Goal: Check status: Check status

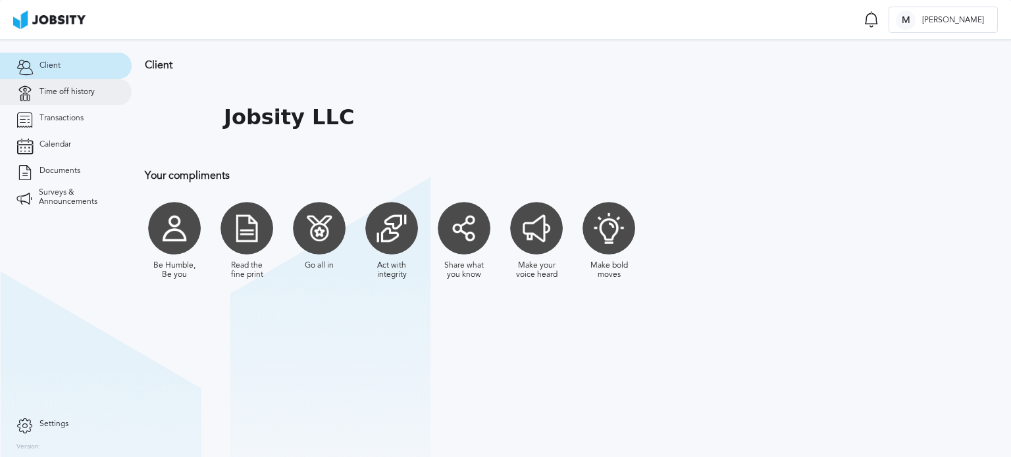
click at [32, 98] on icon at bounding box center [24, 92] width 16 height 12
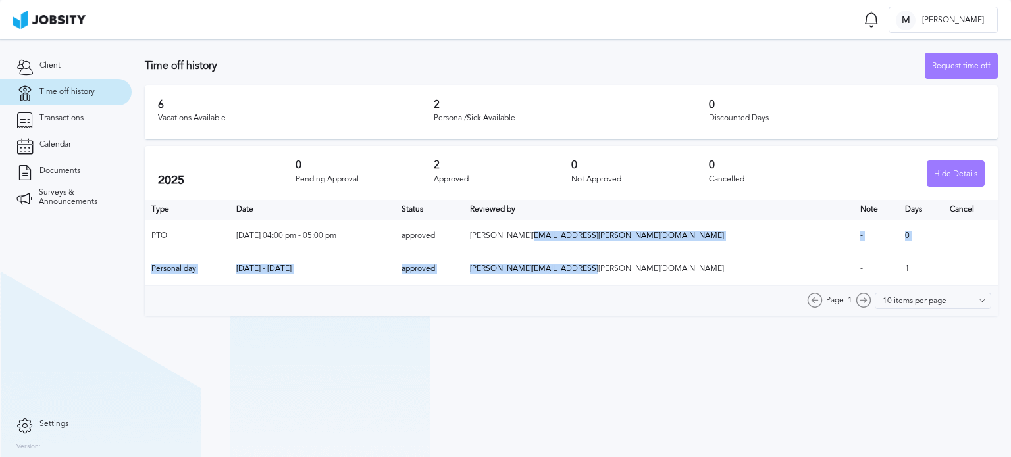
drag, startPoint x: 667, startPoint y: 246, endPoint x: 731, endPoint y: 255, distance: 65.2
click at [727, 255] on table "Type Date Status Reviewed by Note Days Cancel PTO [DATE] 04:00 pm - 05:00 pm ap…" at bounding box center [571, 243] width 853 height 86
click at [731, 255] on td "[PERSON_NAME][EMAIL_ADDRESS][PERSON_NAME][DOMAIN_NAME]" at bounding box center [658, 269] width 390 height 33
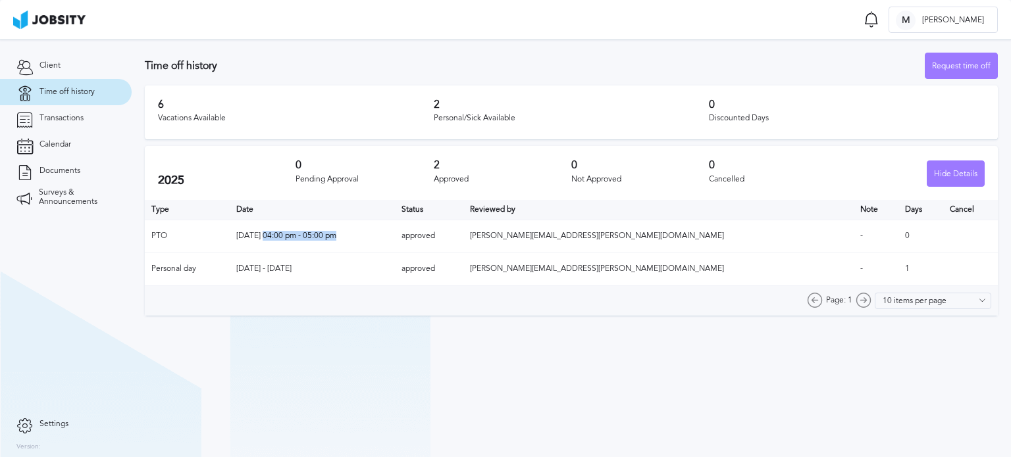
drag, startPoint x: 292, startPoint y: 241, endPoint x: 405, endPoint y: 241, distance: 112.6
click at [382, 241] on td "[DATE] 04:00 pm - 05:00 pm" at bounding box center [312, 236] width 165 height 33
click at [395, 241] on td "[DATE] 04:00 pm - 05:00 pm" at bounding box center [312, 236] width 165 height 33
click at [92, 113] on link "Transactions" at bounding box center [66, 118] width 132 height 26
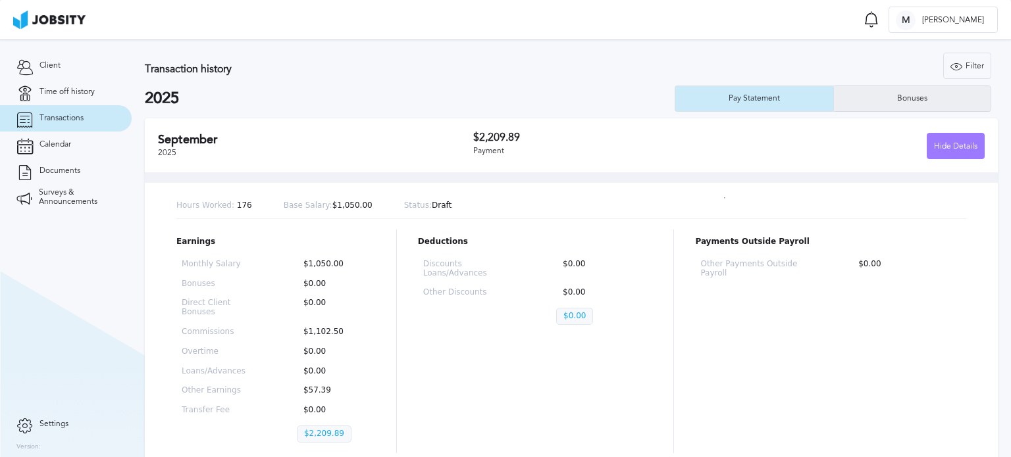
click at [945, 93] on div "Bonuses" at bounding box center [912, 99] width 157 height 26
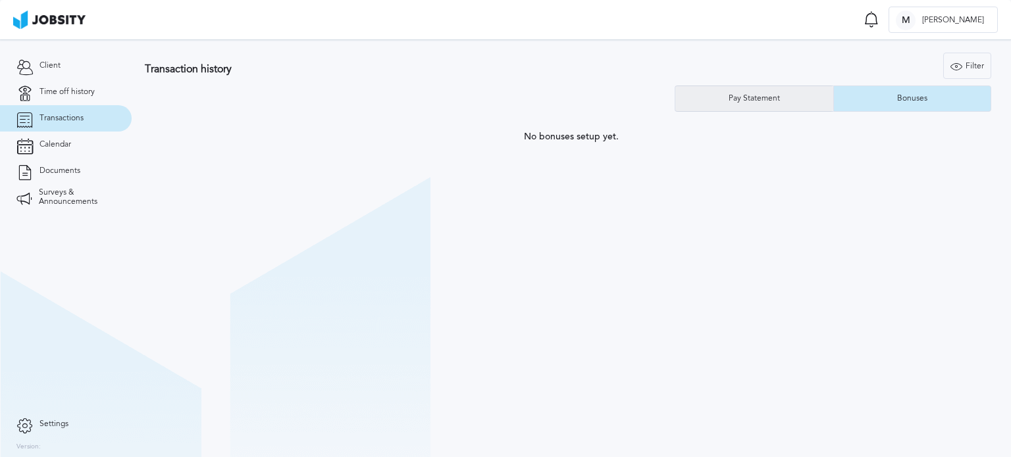
click at [777, 105] on div "Pay Statement" at bounding box center [754, 99] width 158 height 26
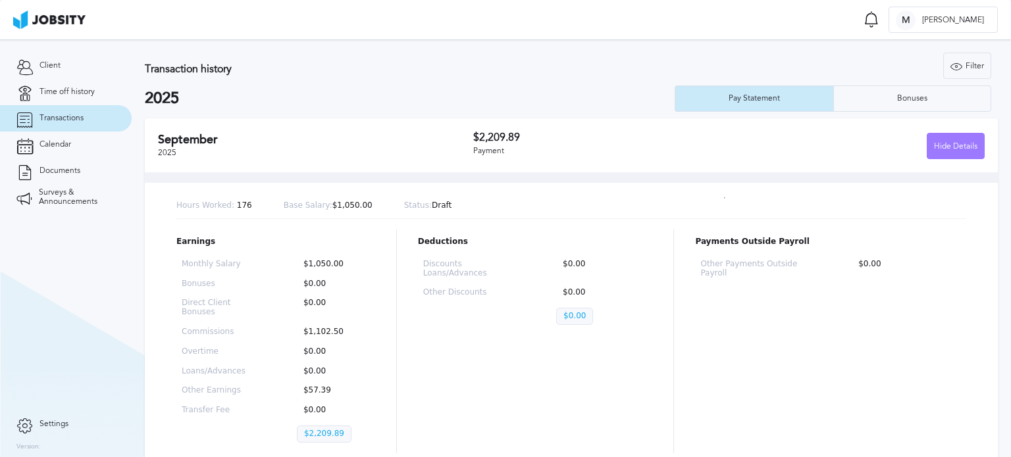
click at [827, 325] on div "Payments Outside Payroll Other Payments Outside Payroll $0.00" at bounding box center [830, 342] width 271 height 224
click at [698, 282] on div "Other Payments Outside Payroll $0.00" at bounding box center [830, 274] width 271 height 39
